Goal: Transaction & Acquisition: Purchase product/service

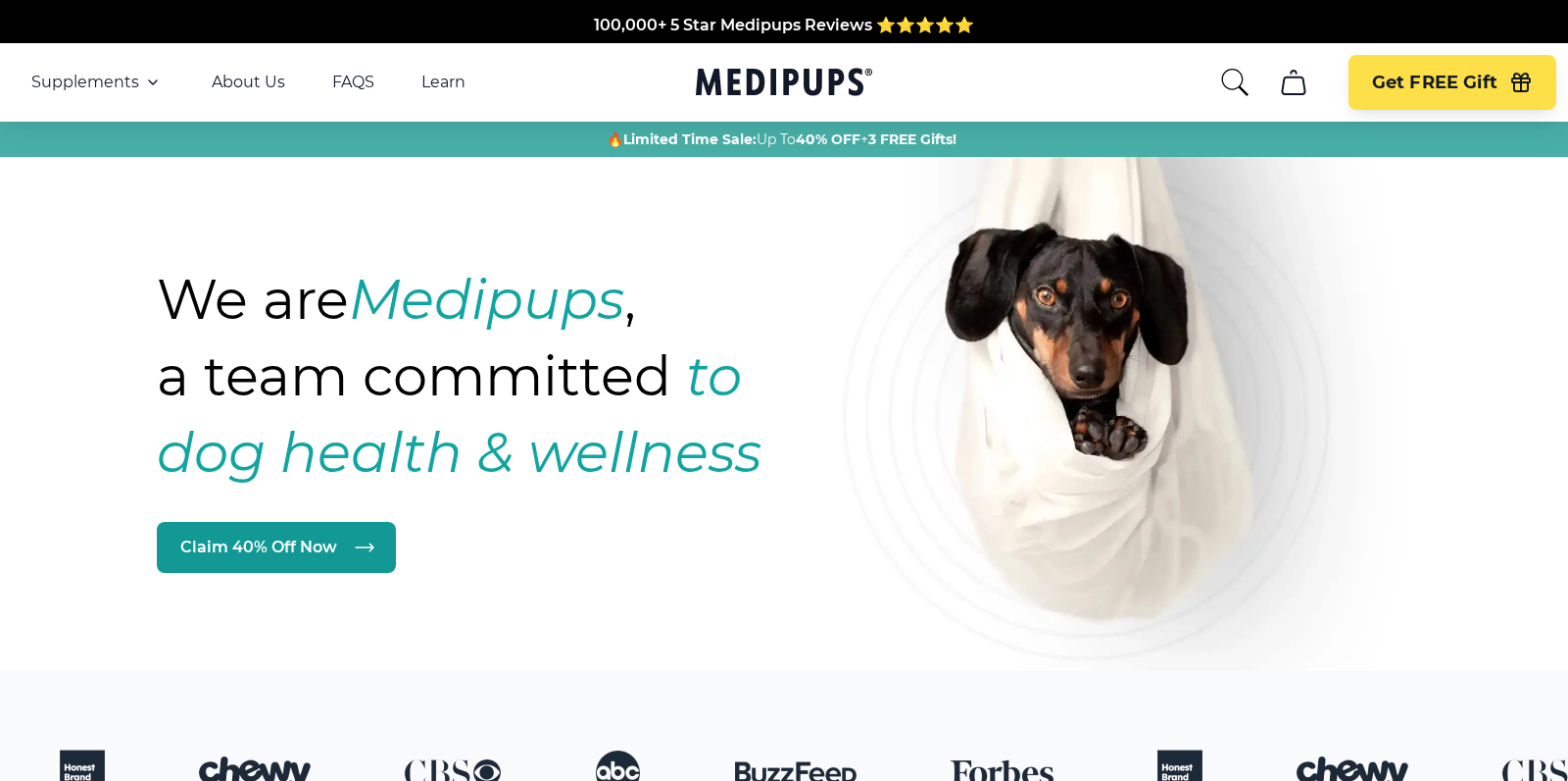
click at [1213, 91] on nav "Supplements Supplements Probiotics & Gut Health Tasty, science-backed soft chew…" at bounding box center [784, 82] width 1568 height 78
click at [1223, 86] on icon "search" at bounding box center [1235, 83] width 32 height 32
click at [1303, 92] on icon "cart" at bounding box center [1294, 83] width 32 height 32
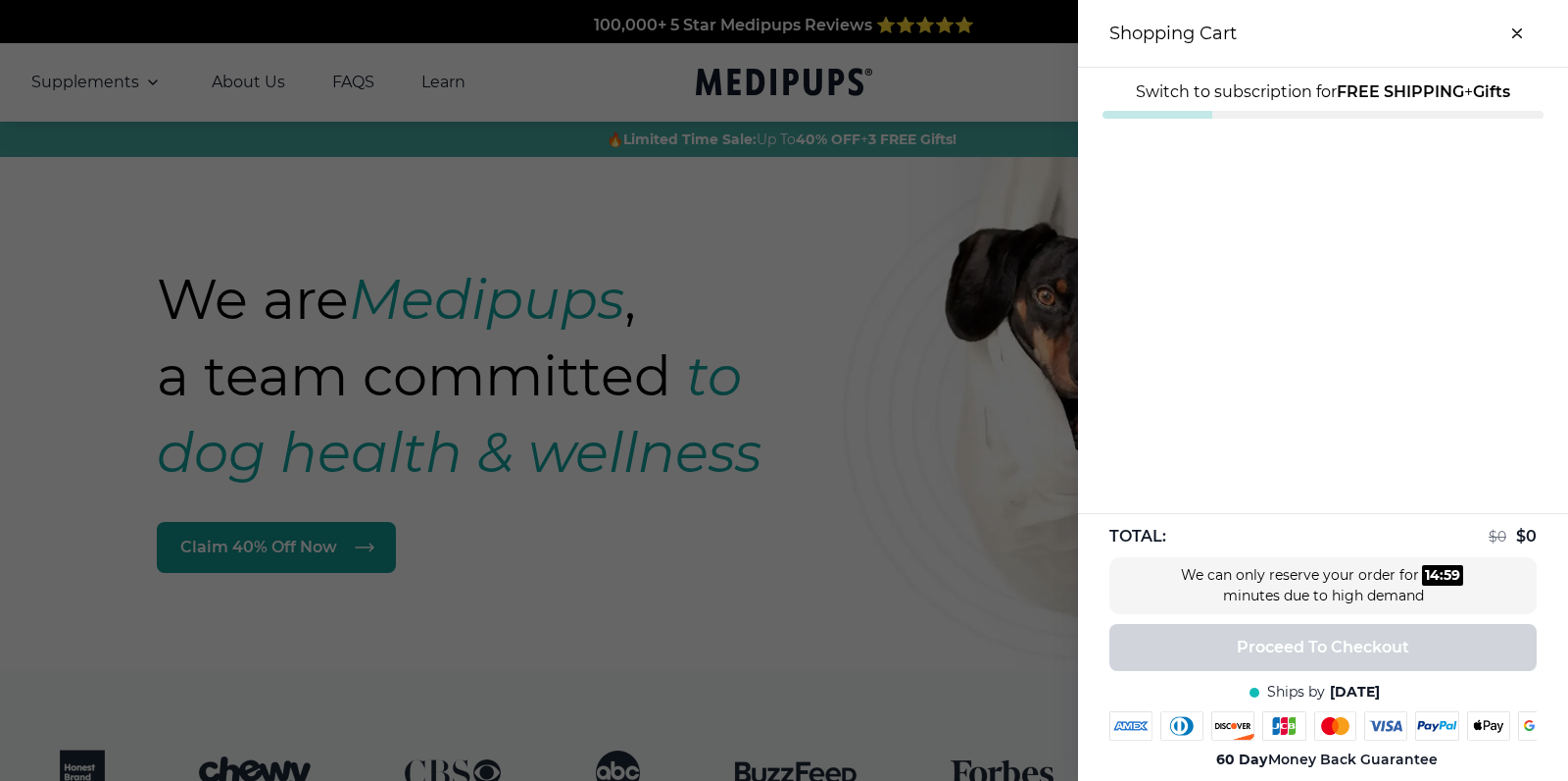
click at [972, 132] on div at bounding box center [784, 390] width 1568 height 781
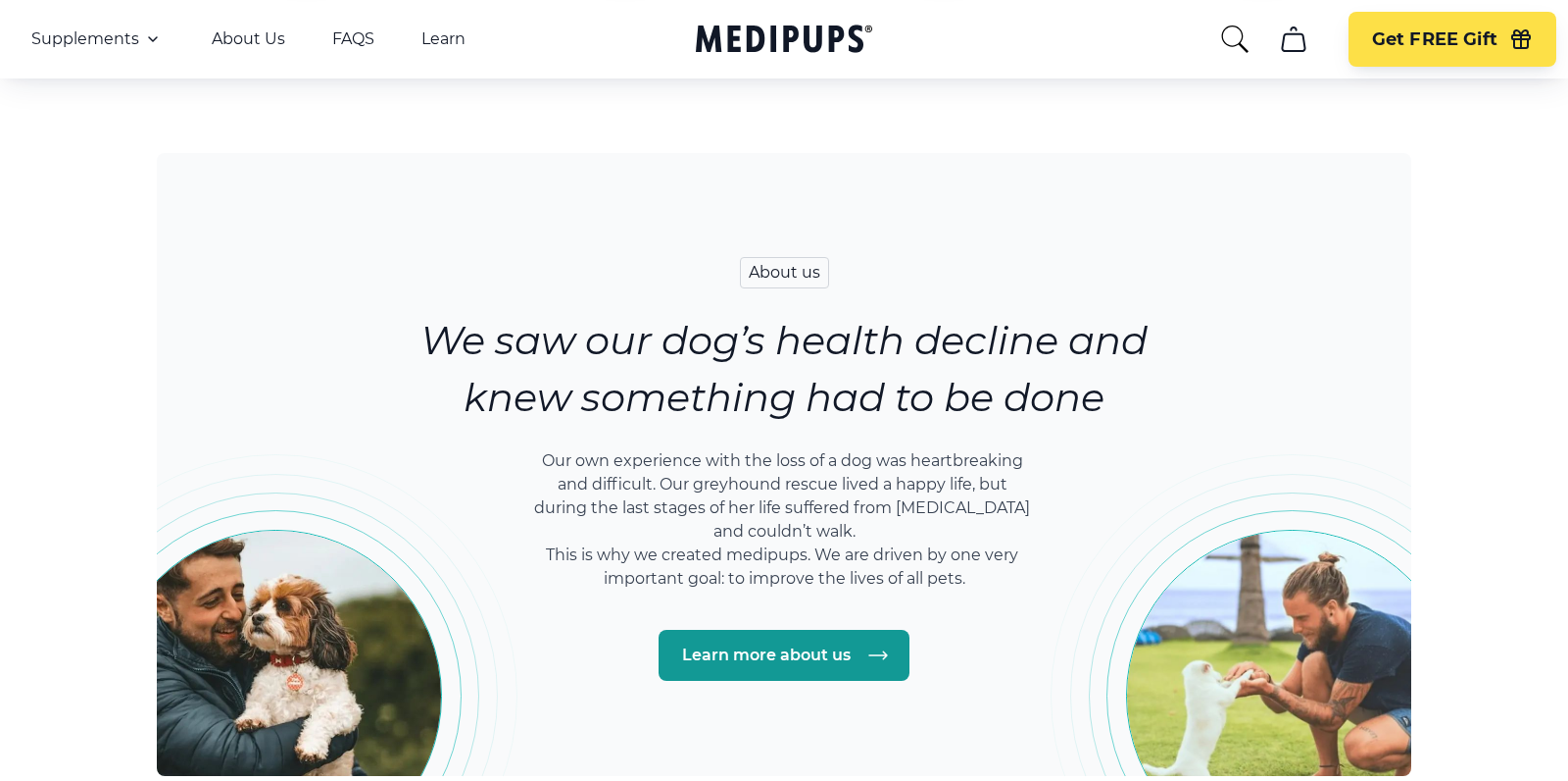
scroll to position [2908, 0]
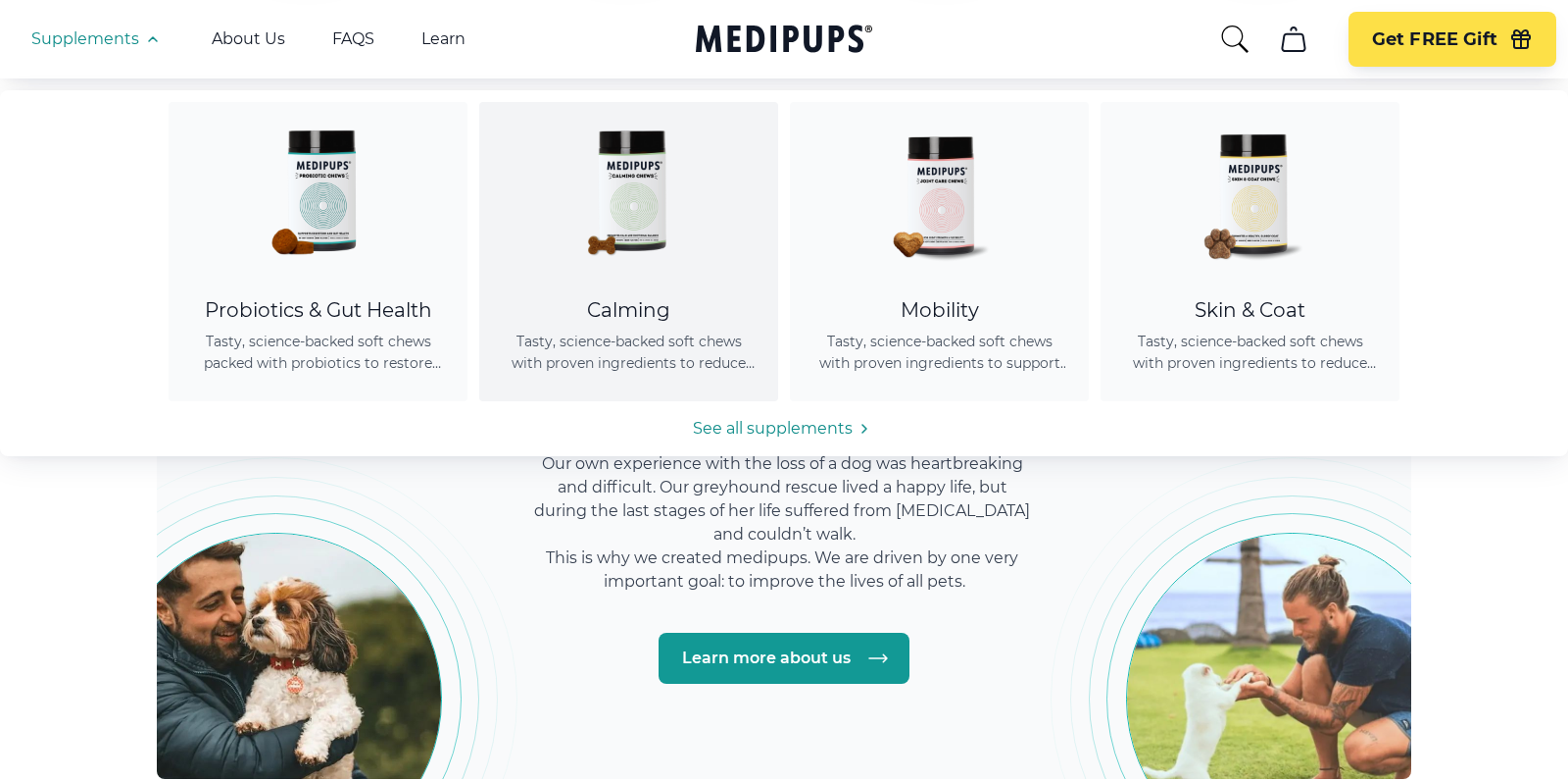
click at [506, 229] on div at bounding box center [629, 190] width 252 height 177
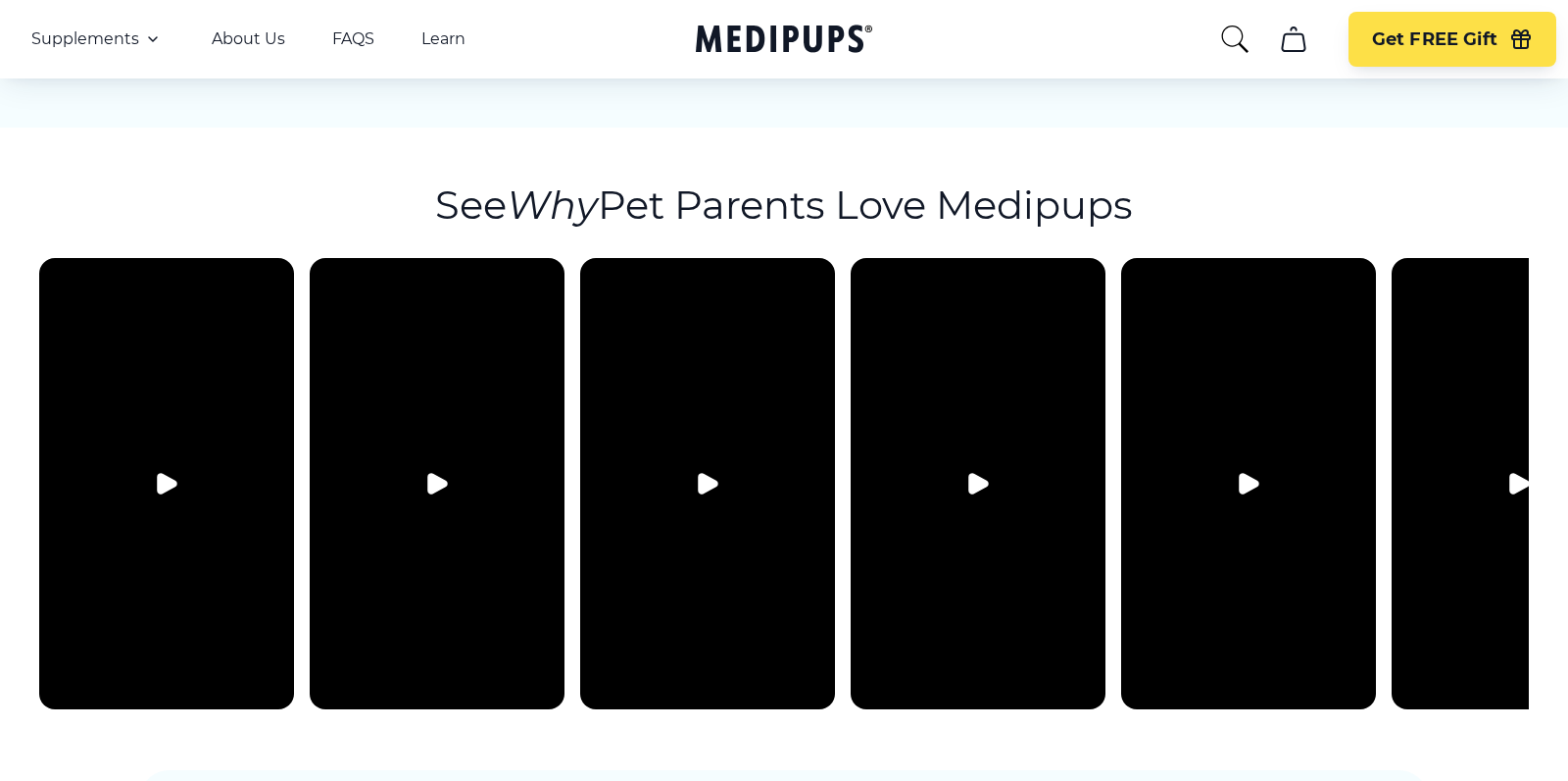
scroll to position [3597, 0]
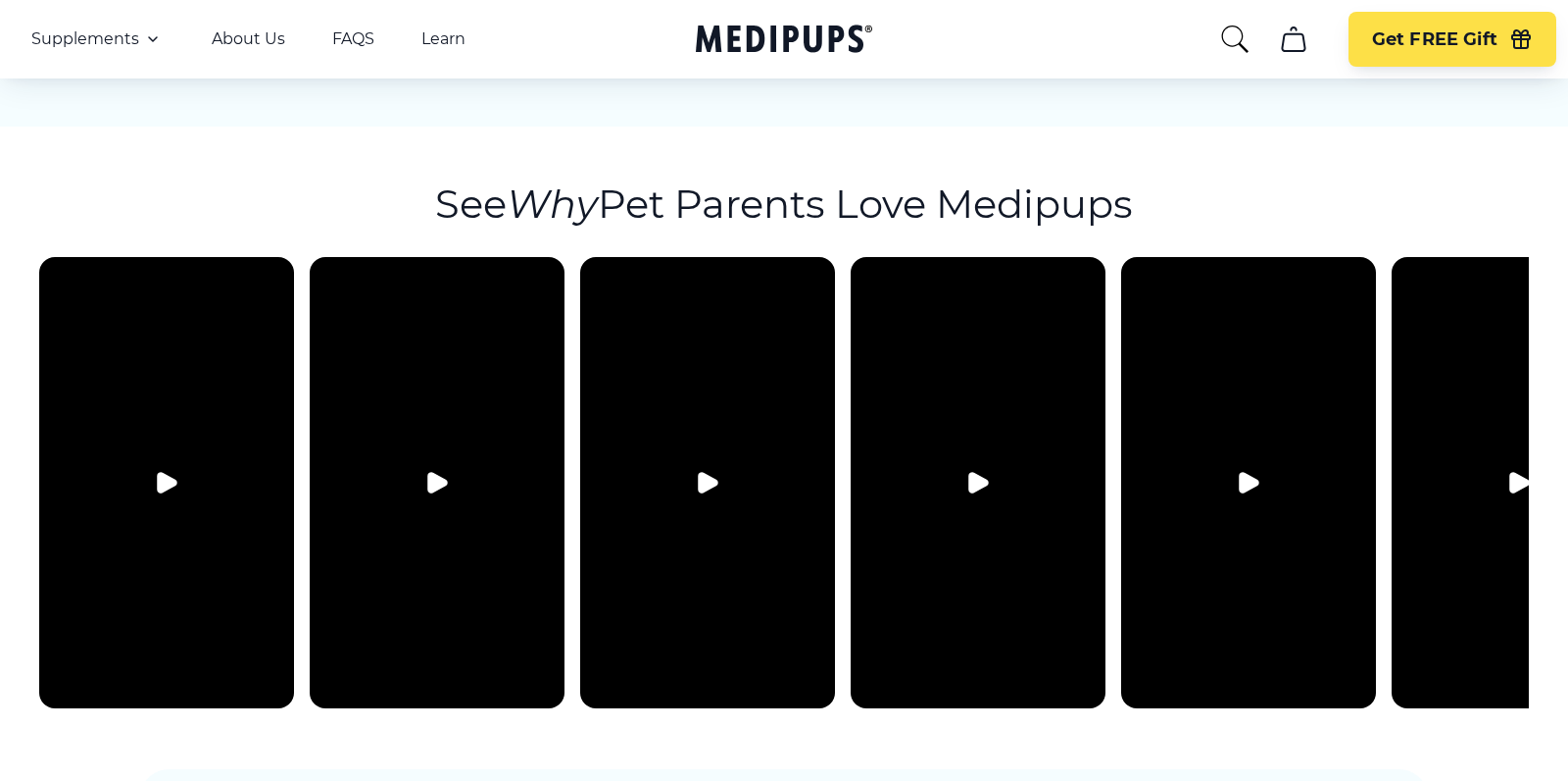
click at [713, 471] on icon "Play video" at bounding box center [708, 483] width 24 height 24
click at [718, 459] on button "Pause video" at bounding box center [708, 483] width 47 height 47
click at [445, 471] on icon "Play video" at bounding box center [437, 483] width 24 height 24
click at [440, 476] on icon "Pause video" at bounding box center [437, 483] width 8 height 14
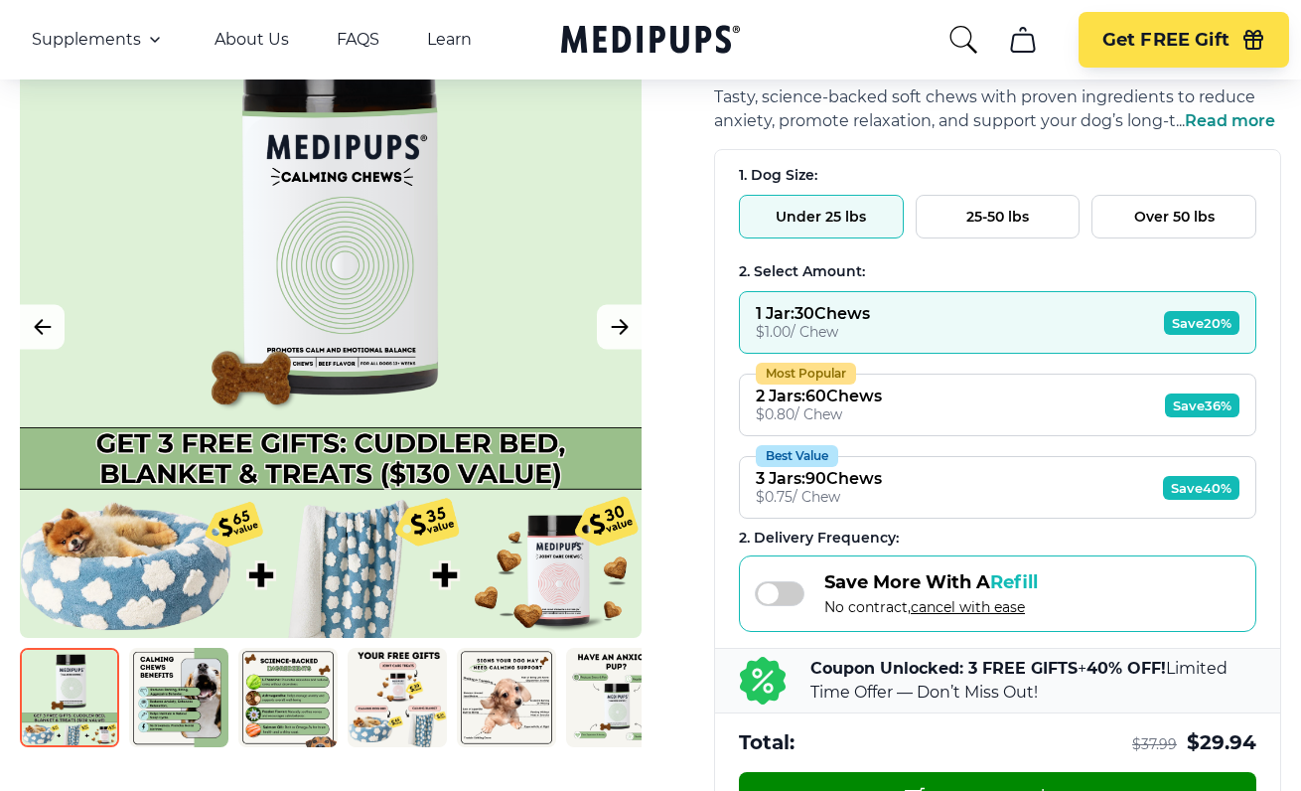
scroll to position [314, 0]
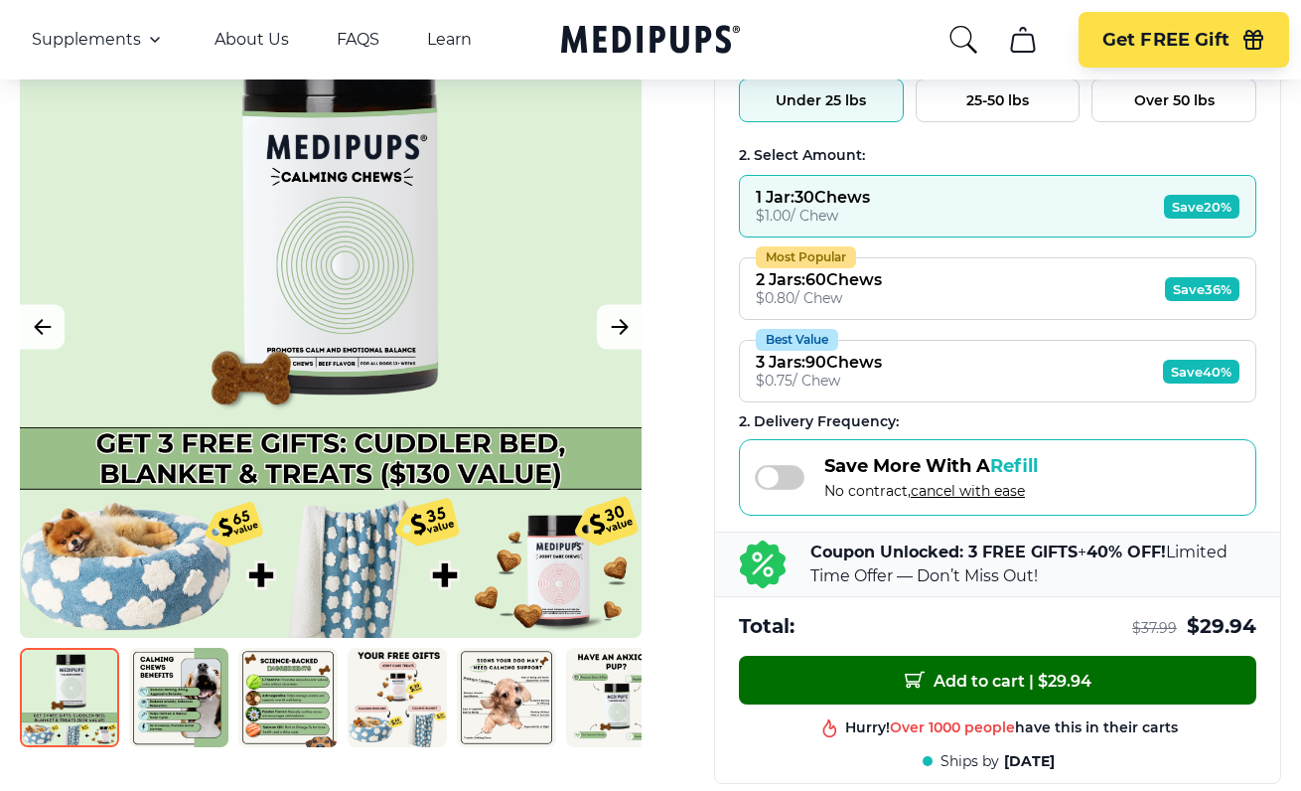
click at [987, 675] on span "Add to cart | $ 29.94" at bounding box center [998, 679] width 187 height 21
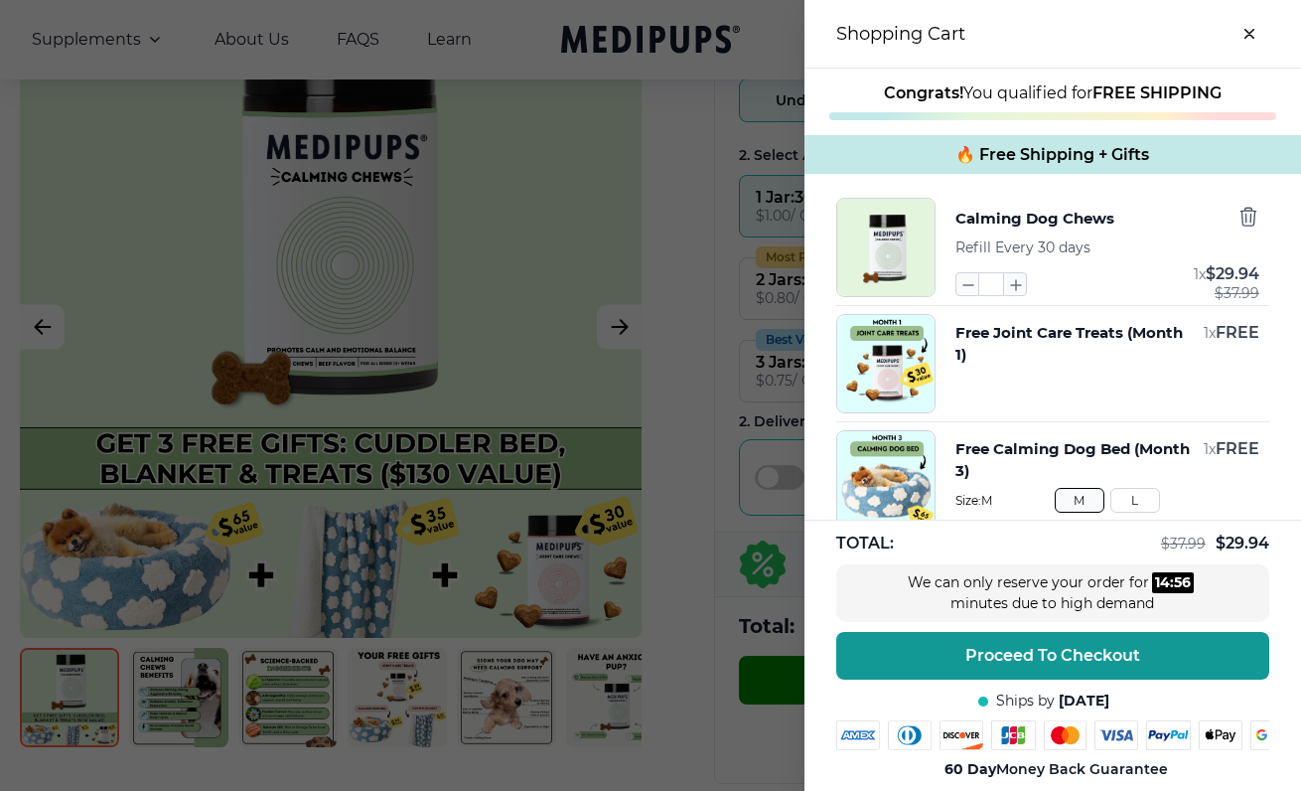
click at [1136, 504] on button "L" at bounding box center [1135, 500] width 50 height 25
click at [1068, 501] on button "M" at bounding box center [1080, 500] width 50 height 25
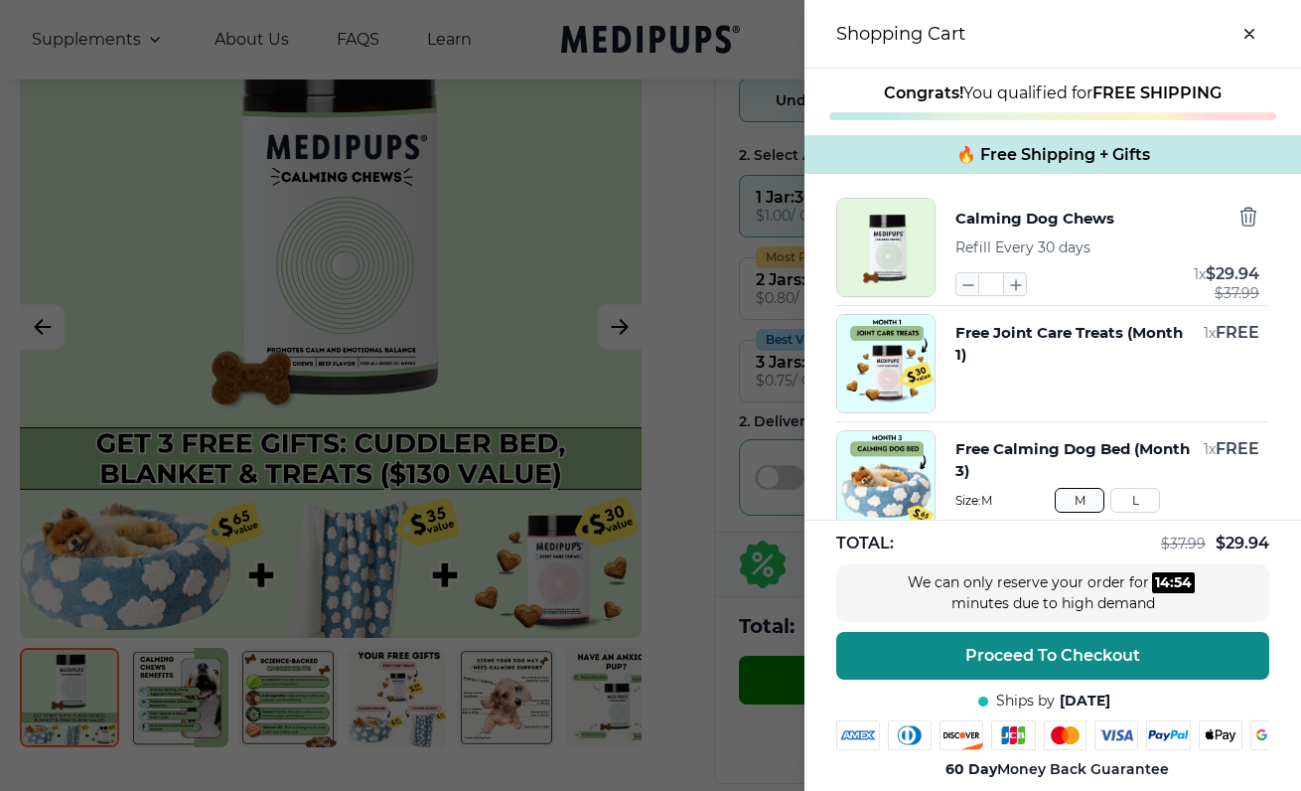
click at [1076, 650] on span "Proceed To Checkout" at bounding box center [1052, 656] width 175 height 20
